Goal: Information Seeking & Learning: Check status

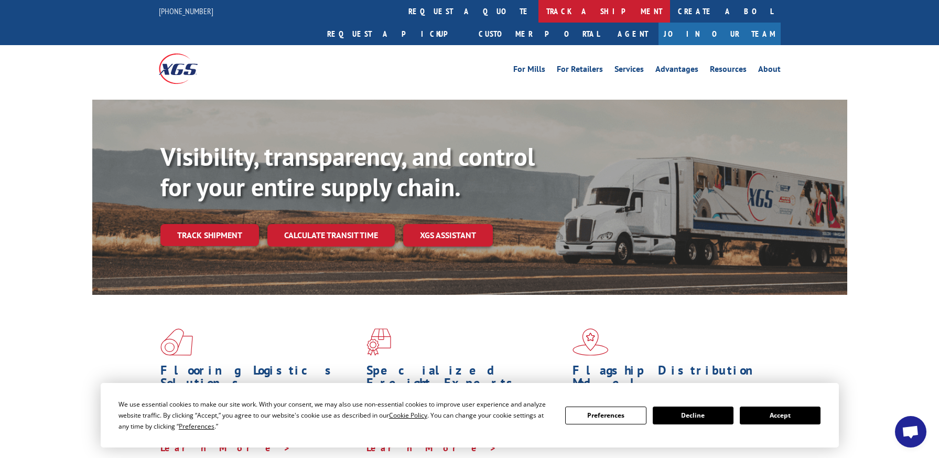
click at [539, 7] on link "track a shipment" at bounding box center [605, 11] width 132 height 23
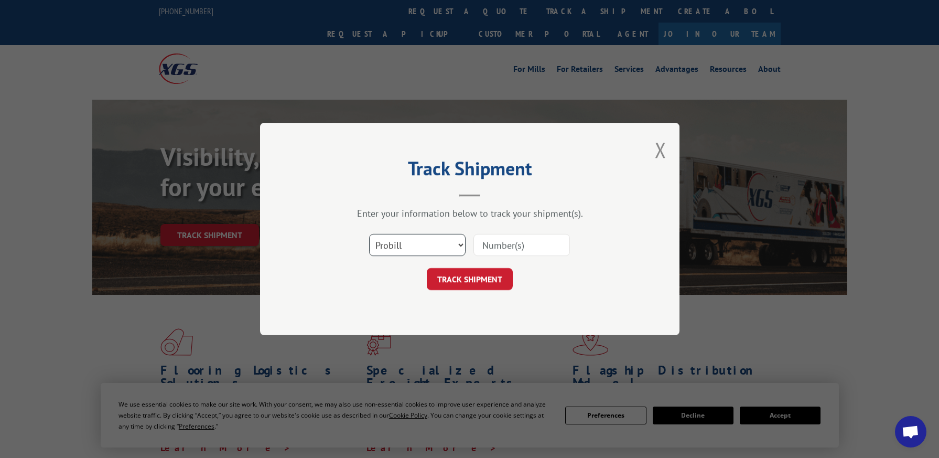
click at [464, 245] on select "Select category... Probill BOL PO" at bounding box center [417, 245] width 96 height 22
select select "bol"
click at [369, 234] on select "Select category... Probill BOL PO" at bounding box center [417, 245] width 96 height 22
click at [511, 255] on input at bounding box center [522, 245] width 96 height 22
click at [516, 231] on div "Select category... Probill BOL PO" at bounding box center [470, 245] width 315 height 35
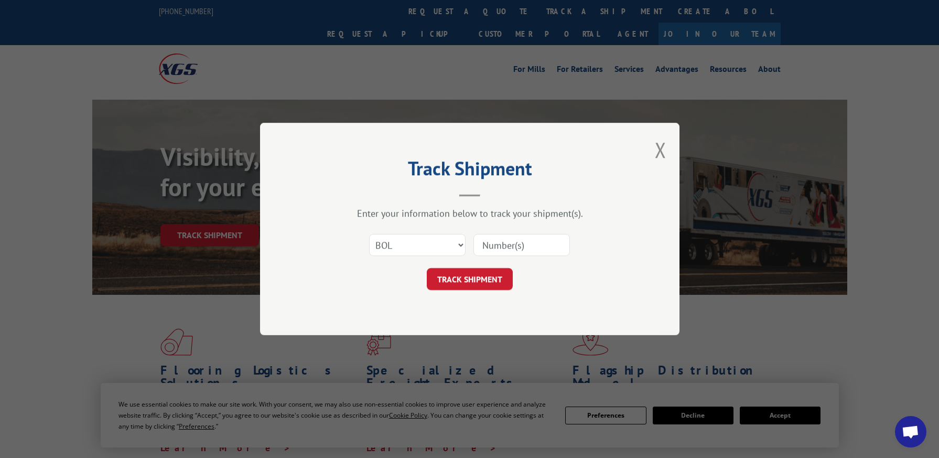
click at [516, 225] on div "Enter your information below to track your shipment(s). Select category... Prob…" at bounding box center [470, 248] width 315 height 83
paste input "7061074"
type input "7061074"
click at [475, 277] on button "TRACK SHIPMENT" at bounding box center [470, 279] width 86 height 22
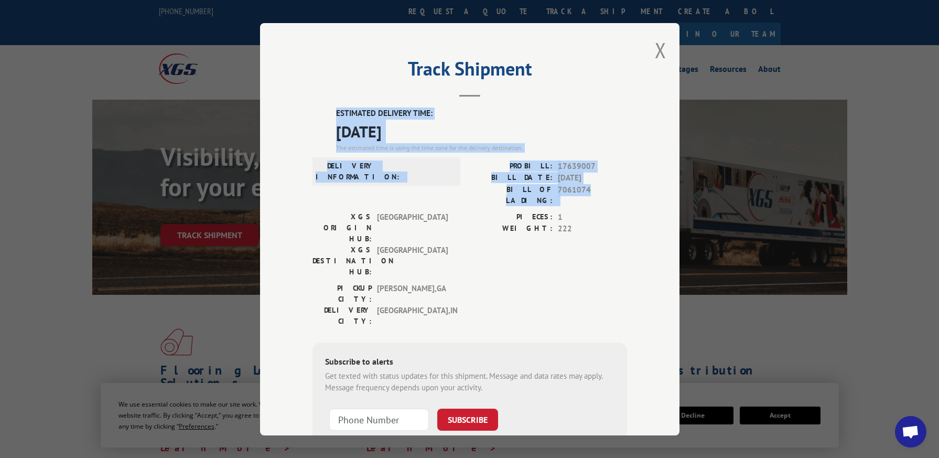
drag, startPoint x: 594, startPoint y: 189, endPoint x: 282, endPoint y: 112, distance: 321.3
click at [282, 112] on div "Track Shipment ESTIMATED DELIVERY TIME: [DATE] The estimated time is using the …" at bounding box center [470, 229] width 420 height 412
copy div "ESTIMATED DELIVERY TIME: [DATE] The estimated time is using the time zone for t…"
click at [656, 46] on button "Close modal" at bounding box center [661, 50] width 12 height 28
